Goal: Task Accomplishment & Management: Manage account settings

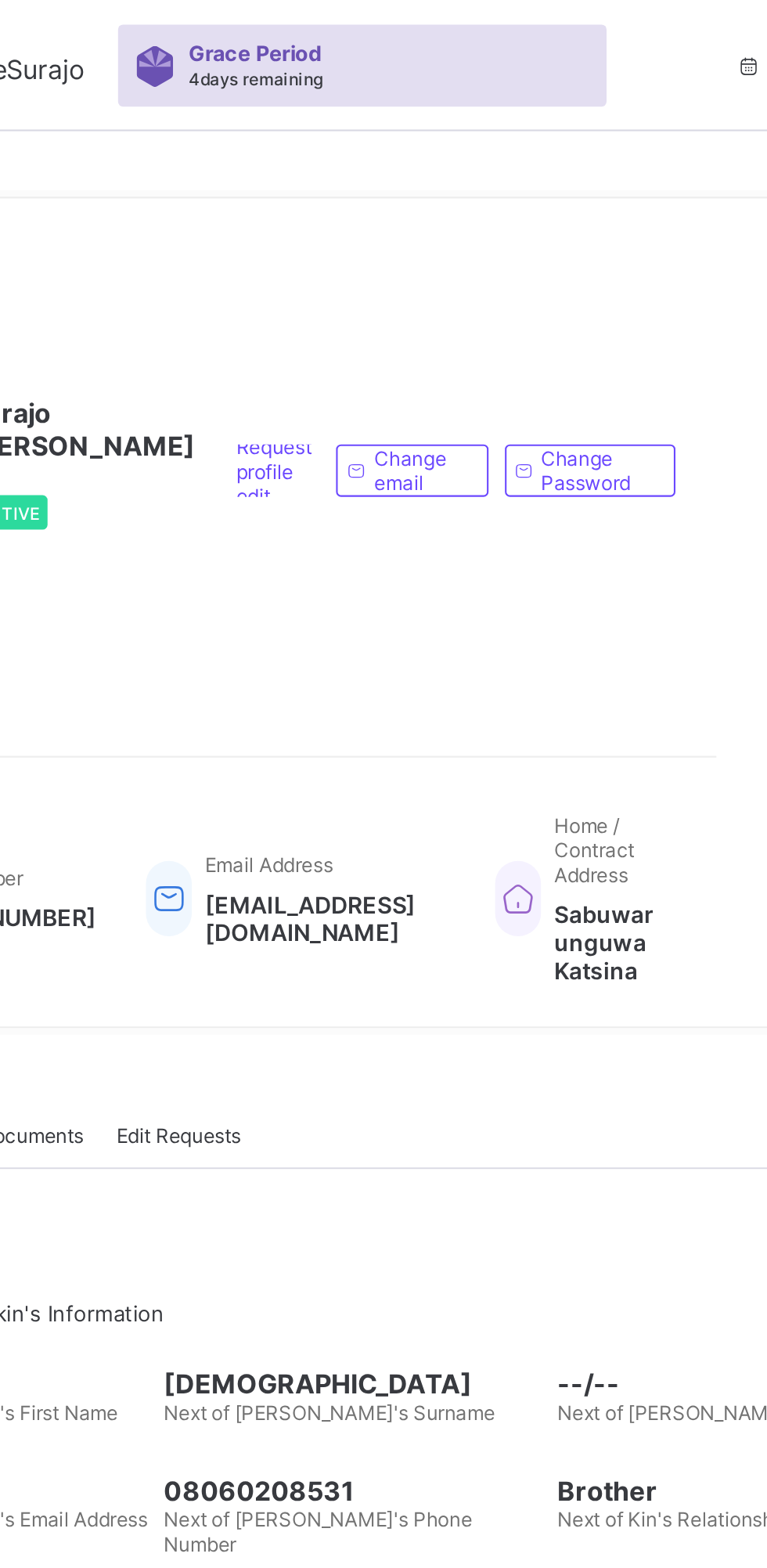
click at [416, 14] on div "Grace Period 4 days remaining" at bounding box center [482, 31] width 233 height 39
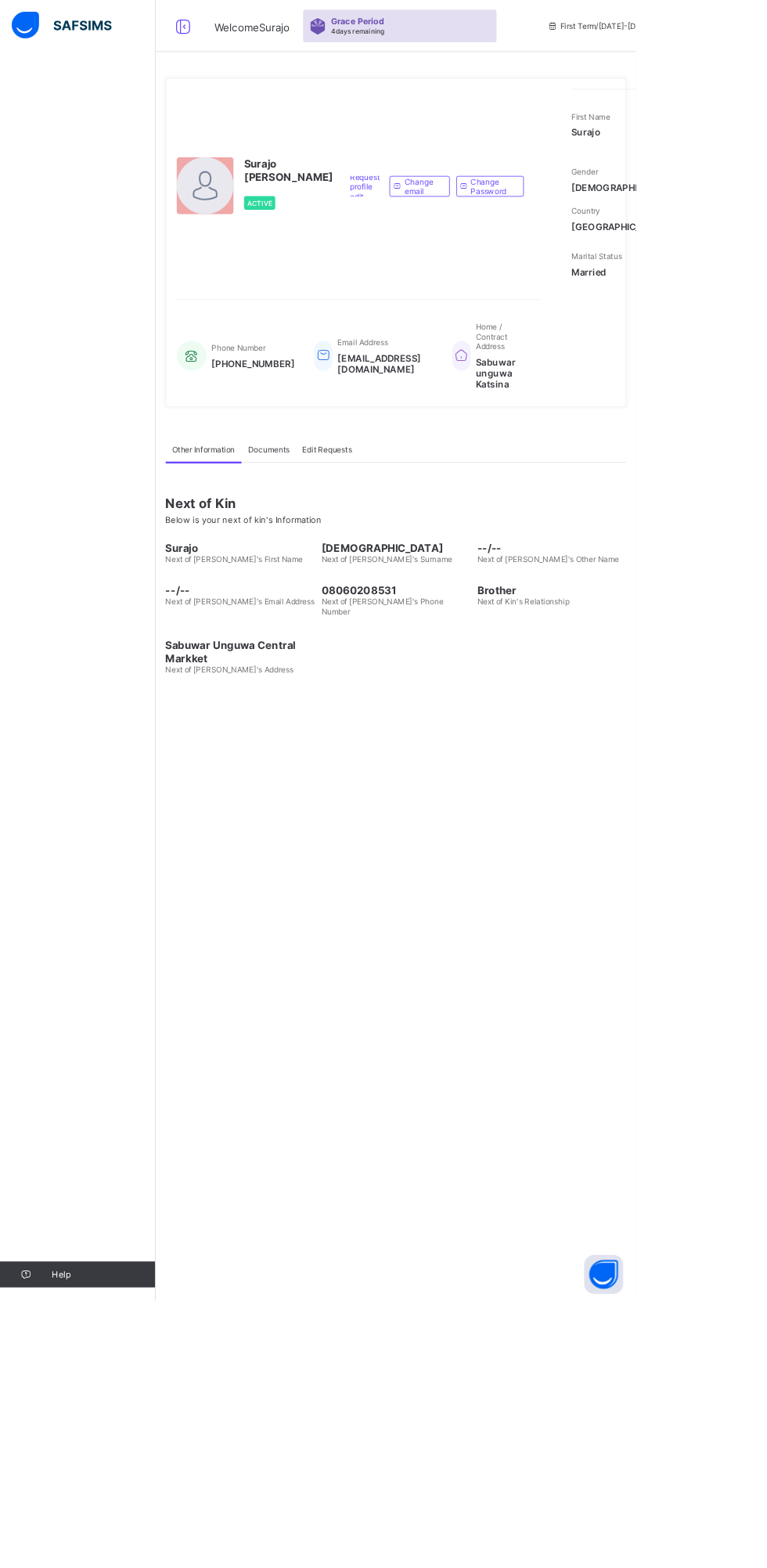
click at [410, 110] on div "Request profile edit Change email Change Password" at bounding box center [524, 225] width 229 height 235
